Goal: Find specific page/section: Find specific page/section

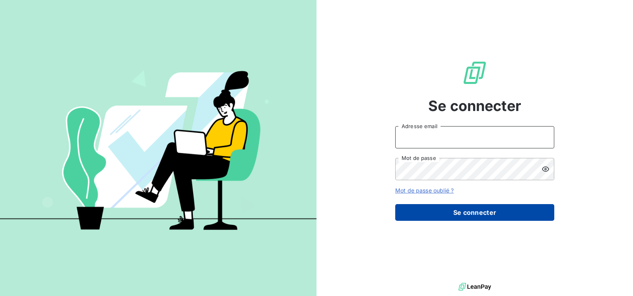
type input "[PERSON_NAME][EMAIL_ADDRESS][DOMAIN_NAME]"
click at [483, 211] on button "Se connecter" at bounding box center [474, 212] width 159 height 17
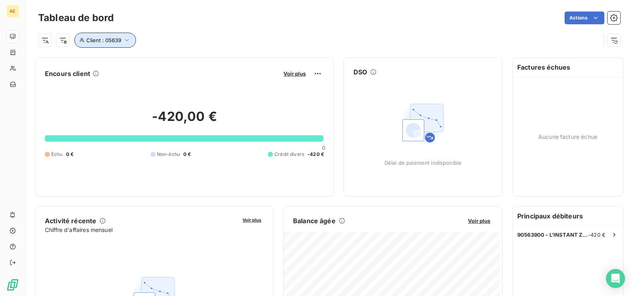
click at [124, 41] on icon "button" at bounding box center [127, 40] width 8 height 8
click at [128, 42] on icon "button" at bounding box center [127, 40] width 8 height 8
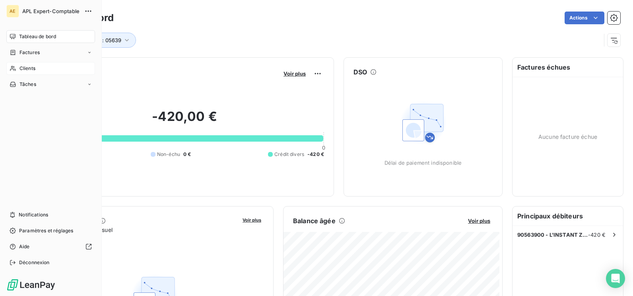
click at [31, 70] on span "Clients" at bounding box center [27, 68] width 16 height 7
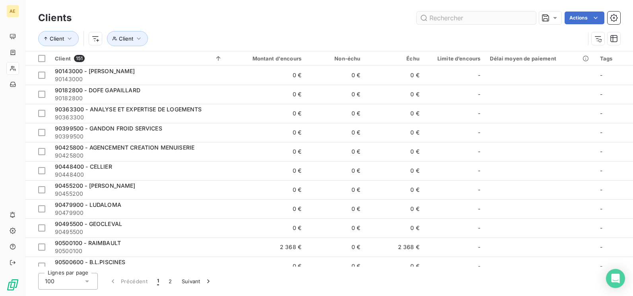
click at [436, 19] on input "text" at bounding box center [476, 18] width 119 height 13
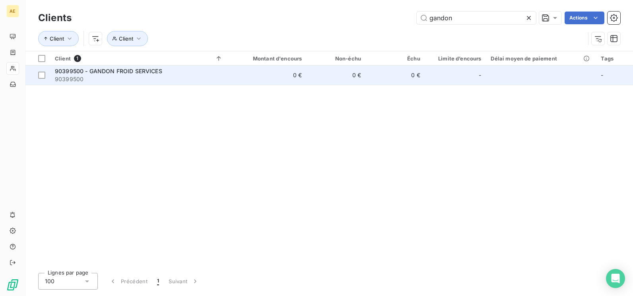
type input "gandon"
click at [101, 71] on span "90399500 - GANDON FROID SERVICES" at bounding box center [108, 71] width 107 height 7
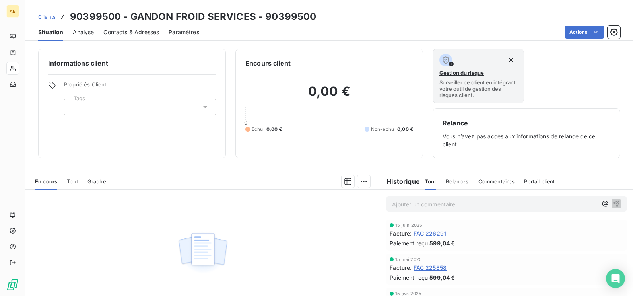
click at [430, 235] on span "FAC 226291" at bounding box center [429, 233] width 33 height 8
